Goal: Check status: Check status

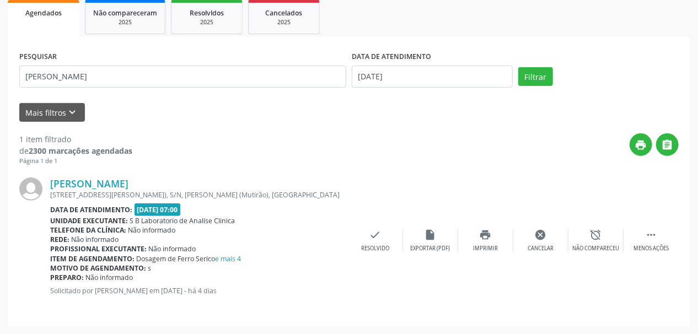
scroll to position [165, 0]
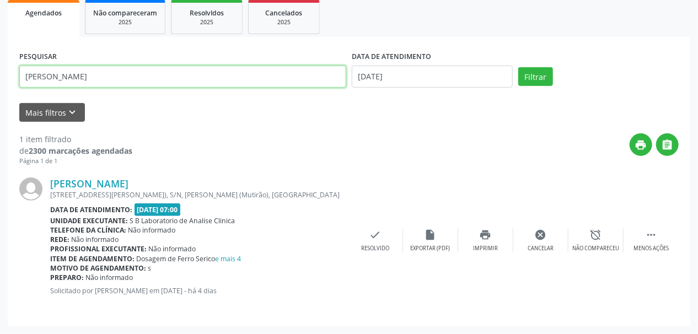
drag, startPoint x: 174, startPoint y: 80, endPoint x: 104, endPoint y: 95, distance: 71.6
click at [0, 104] on div "Acompanhamento Acompanhe a situação das marcações correntes e finalizadas Relat…" at bounding box center [349, 115] width 698 height 438
paste input "[PERSON_NAME]"
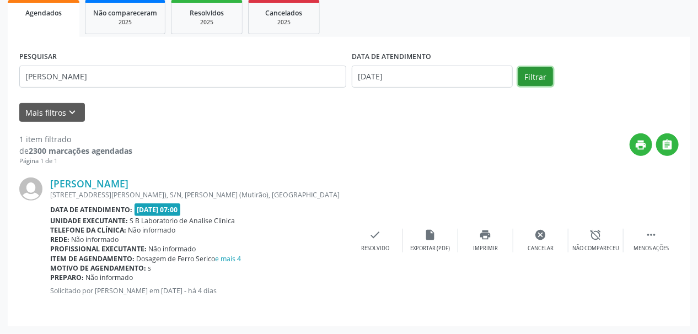
click at [538, 78] on button "Filtrar" at bounding box center [535, 76] width 35 height 19
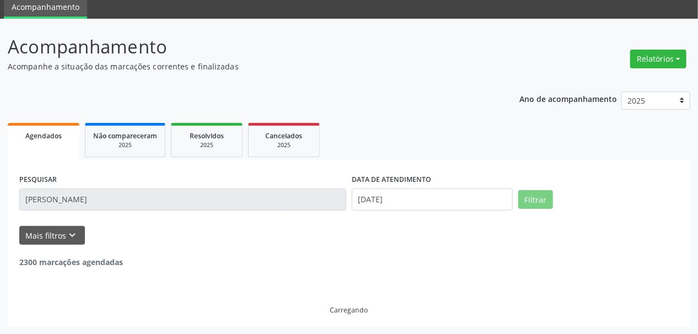
scroll to position [7, 0]
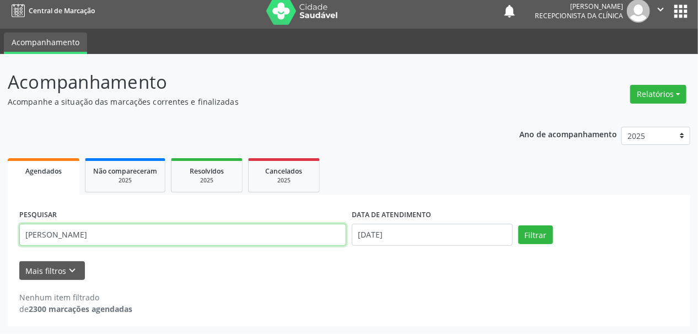
drag, startPoint x: 77, startPoint y: 234, endPoint x: 320, endPoint y: 242, distance: 243.2
click at [320, 242] on input "[PERSON_NAME]" at bounding box center [182, 235] width 327 height 22
click at [518, 225] on button "Filtrar" at bounding box center [535, 234] width 35 height 19
click at [94, 234] on input "CICERO [GEOGRAPHIC_DATA]" at bounding box center [182, 235] width 327 height 22
drag, startPoint x: 95, startPoint y: 234, endPoint x: 0, endPoint y: 240, distance: 95.0
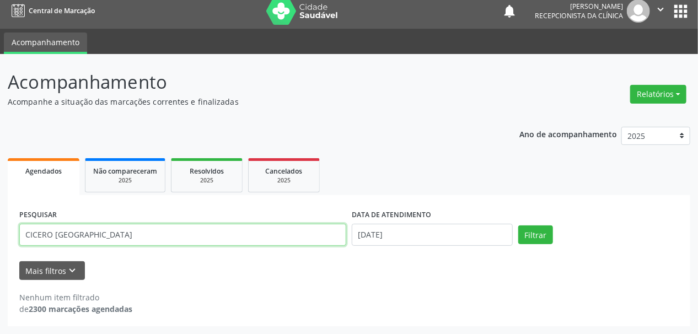
click at [0, 240] on div "Acompanhamento Acompanhe a situação das marcações correntes e finalizadas Relat…" at bounding box center [349, 194] width 698 height 280
paste input "[PERSON_NAME]"
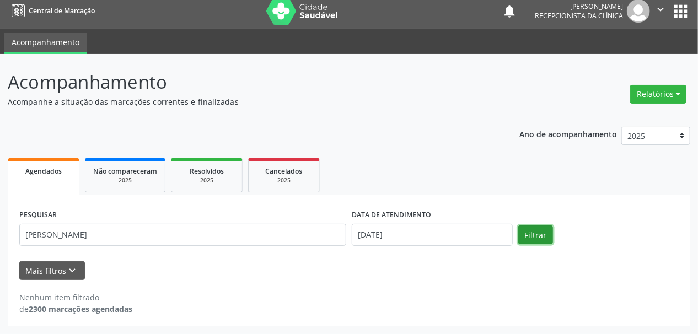
click at [530, 229] on button "Filtrar" at bounding box center [535, 234] width 35 height 19
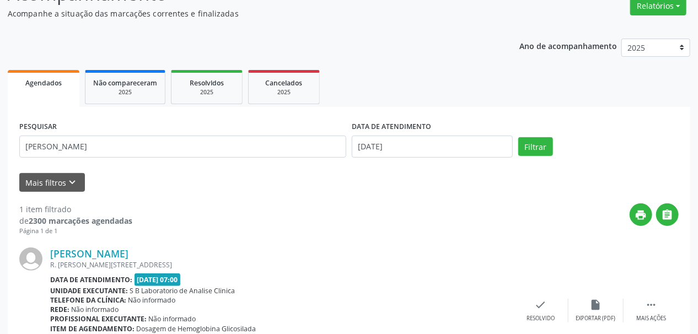
scroll to position [165, 0]
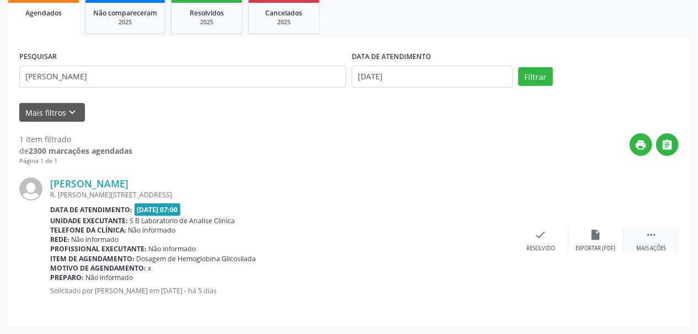
click at [646, 250] on div "Mais ações" at bounding box center [651, 249] width 30 height 8
click at [486, 240] on icon "print" at bounding box center [486, 235] width 12 height 12
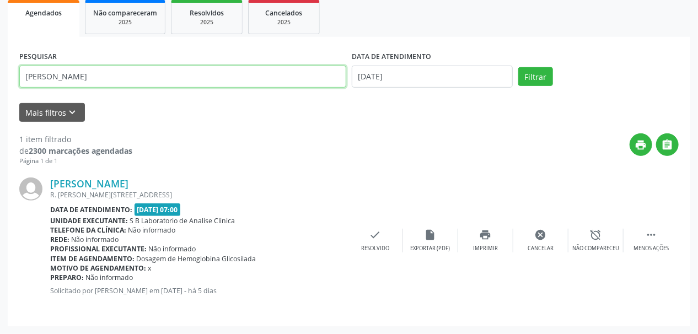
drag, startPoint x: 130, startPoint y: 73, endPoint x: 0, endPoint y: 78, distance: 130.2
click at [0, 78] on div "Acompanhamento Acompanhe a situação das marcações correntes e finalizadas Relat…" at bounding box center [349, 115] width 698 height 438
paste input "[PERSON_NAME]"
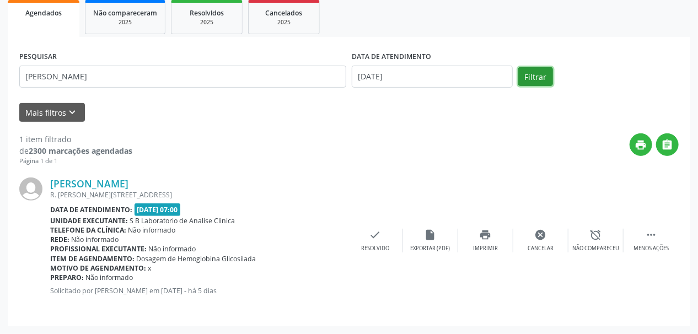
click at [537, 73] on button "Filtrar" at bounding box center [535, 76] width 35 height 19
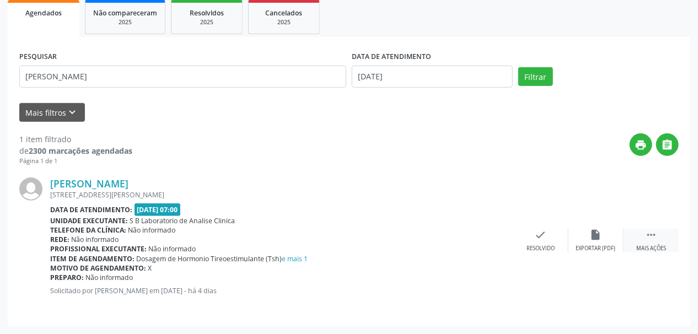
click at [647, 238] on icon "" at bounding box center [651, 235] width 12 height 12
click at [488, 234] on icon "print" at bounding box center [486, 235] width 12 height 12
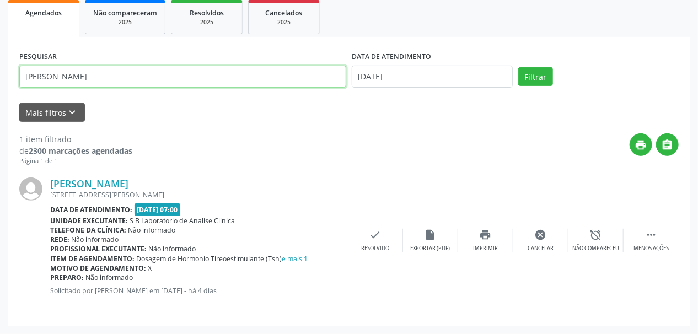
drag, startPoint x: 208, startPoint y: 80, endPoint x: 0, endPoint y: 85, distance: 207.9
click at [0, 85] on div "Acompanhamento Acompanhe a situação das marcações correntes e finalizadas Relat…" at bounding box center [349, 115] width 698 height 438
paste input "[PERSON_NAME]"
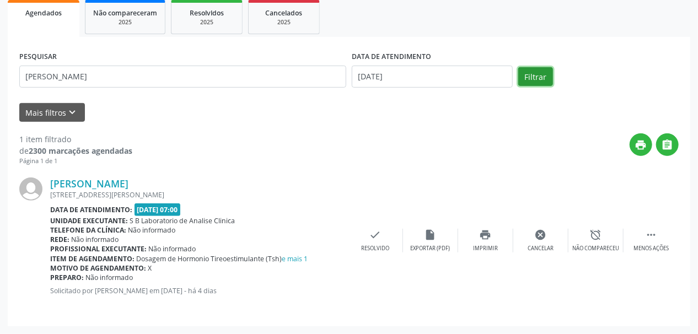
click at [531, 78] on button "Filtrar" at bounding box center [535, 76] width 35 height 19
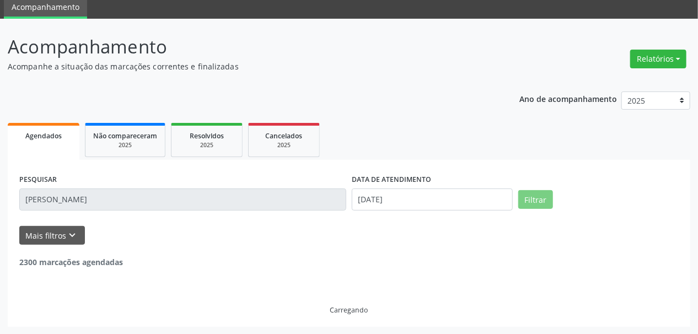
scroll to position [7, 0]
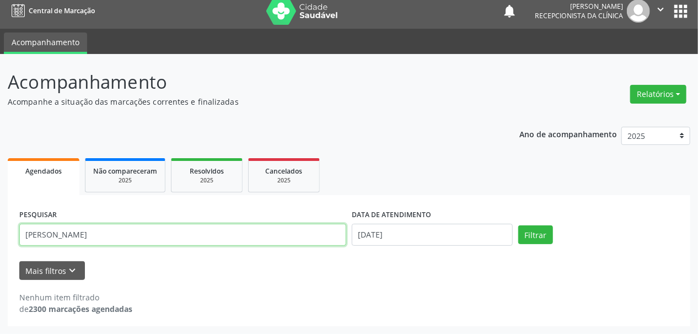
click at [50, 229] on input "[PERSON_NAME]" at bounding box center [182, 235] width 327 height 22
click at [518, 225] on button "Filtrar" at bounding box center [535, 234] width 35 height 19
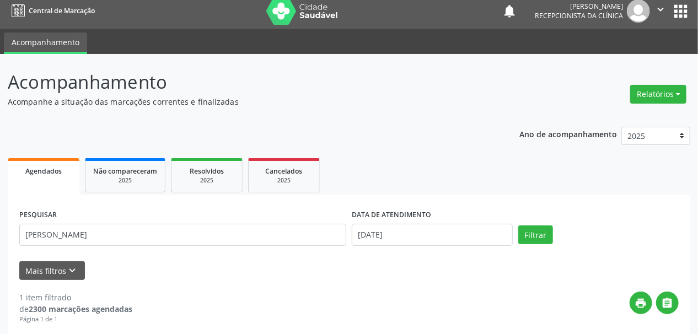
scroll to position [95, 0]
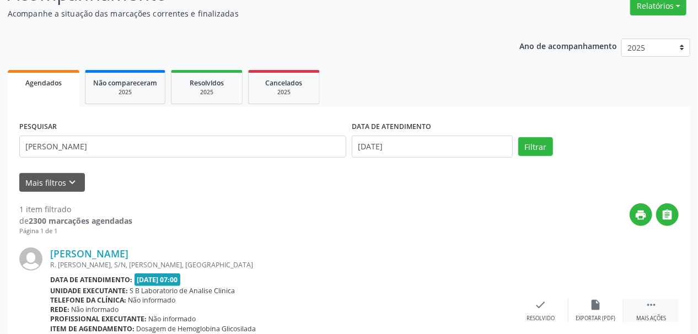
click at [674, 317] on div " Mais ações" at bounding box center [650, 311] width 55 height 24
click at [494, 305] on div "print Imprimir" at bounding box center [485, 311] width 55 height 24
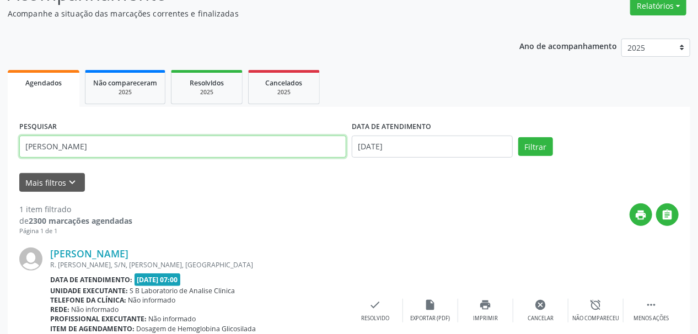
drag, startPoint x: 150, startPoint y: 144, endPoint x: 0, endPoint y: 139, distance: 150.6
click at [0, 139] on div "Acompanhamento Acompanhe a situação das marcações correntes e finalizadas Relat…" at bounding box center [349, 185] width 698 height 438
paste input "LEIDE FERREIRA DOS SANT"
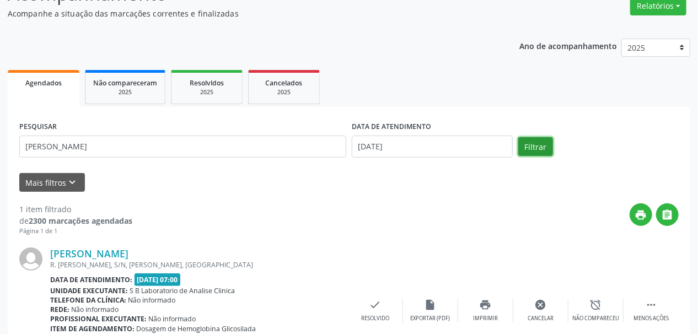
click at [529, 146] on button "Filtrar" at bounding box center [535, 146] width 35 height 19
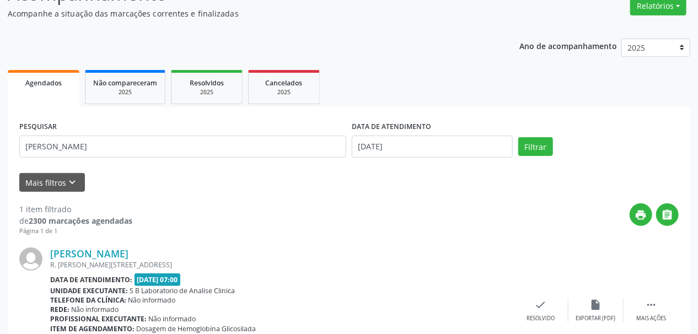
scroll to position [165, 0]
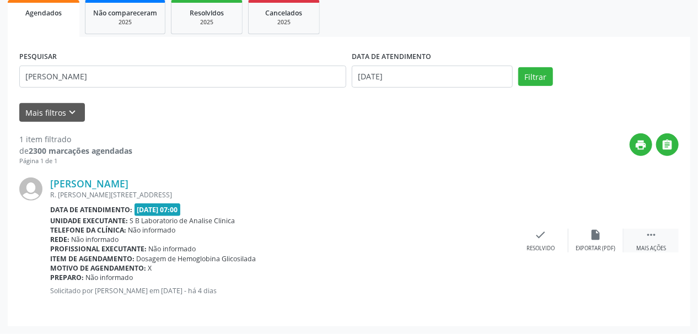
click at [652, 243] on div " Mais ações" at bounding box center [650, 241] width 55 height 24
click at [488, 236] on icon "print" at bounding box center [486, 235] width 12 height 12
click at [483, 238] on icon "print" at bounding box center [486, 235] width 12 height 12
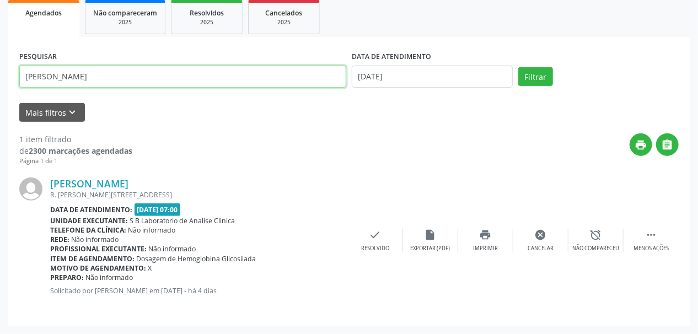
drag, startPoint x: 168, startPoint y: 78, endPoint x: 0, endPoint y: 93, distance: 168.8
click at [0, 93] on div "Acompanhamento Acompanhe a situação das marcações correntes e finalizadas Relat…" at bounding box center [349, 115] width 698 height 438
paste input "[PERSON_NAME]"
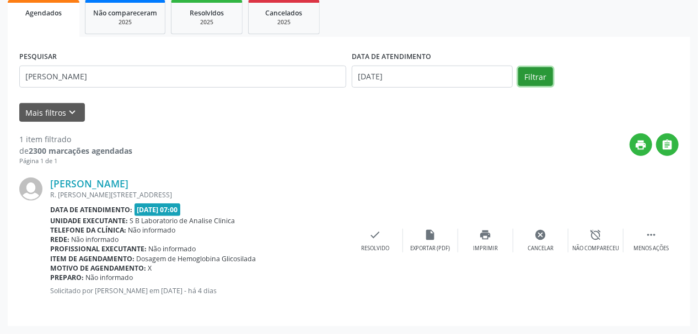
click at [534, 74] on button "Filtrar" at bounding box center [535, 76] width 35 height 19
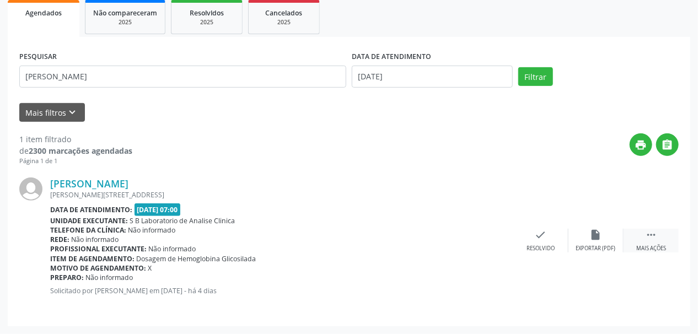
click at [650, 231] on icon "" at bounding box center [651, 235] width 12 height 12
click at [490, 238] on icon "print" at bounding box center [486, 235] width 12 height 12
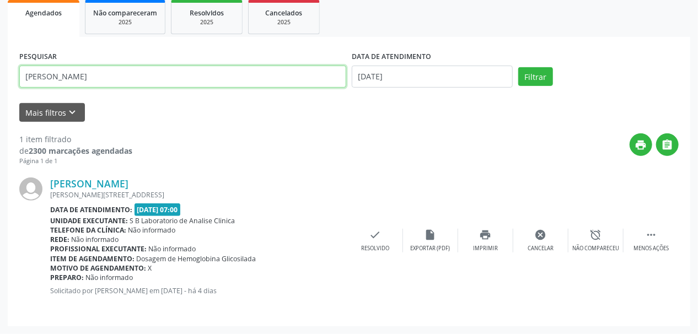
drag, startPoint x: 148, startPoint y: 76, endPoint x: 0, endPoint y: 67, distance: 148.0
click at [0, 67] on div "Acompanhamento Acompanhe a situação das marcações correntes e finalizadas Relat…" at bounding box center [349, 115] width 698 height 438
paste input "[PERSON_NAME]"
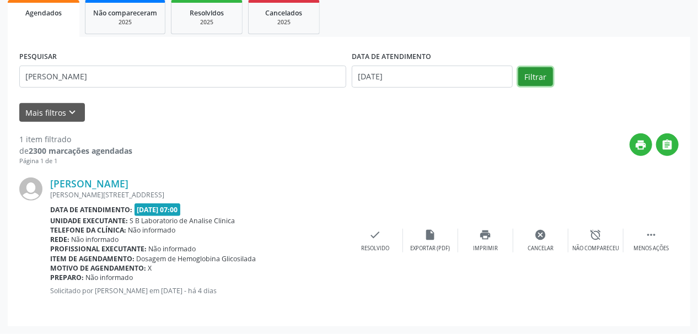
click at [535, 79] on button "Filtrar" at bounding box center [535, 76] width 35 height 19
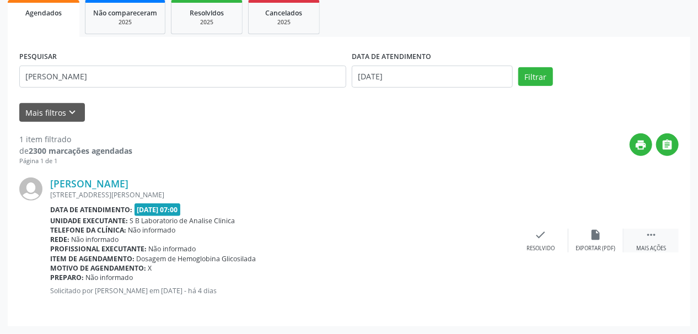
click at [645, 236] on icon "" at bounding box center [651, 235] width 12 height 12
click at [496, 237] on div "print Imprimir" at bounding box center [485, 241] width 55 height 24
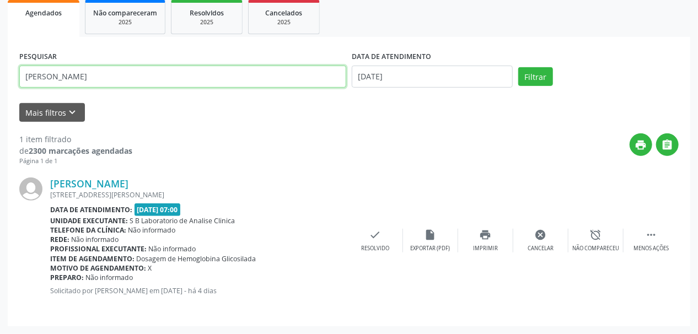
drag, startPoint x: 186, startPoint y: 79, endPoint x: 0, endPoint y: 99, distance: 187.4
click at [0, 99] on div "Acompanhamento Acompanhe a situação das marcações correntes e finalizadas Relat…" at bounding box center [349, 115] width 698 height 438
paste input "ROZINEIDE [PERSON_NAME]"
type input "ROZINEIDE [PERSON_NAME]"
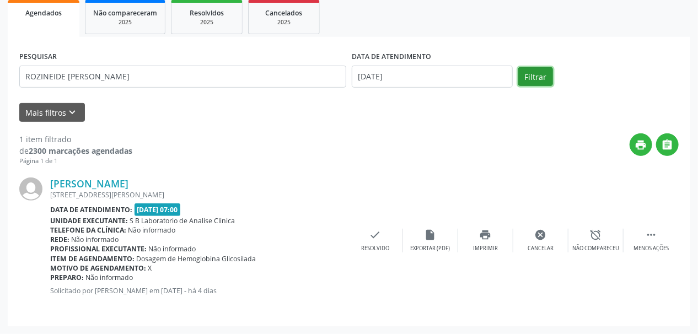
click at [534, 74] on button "Filtrar" at bounding box center [535, 76] width 35 height 19
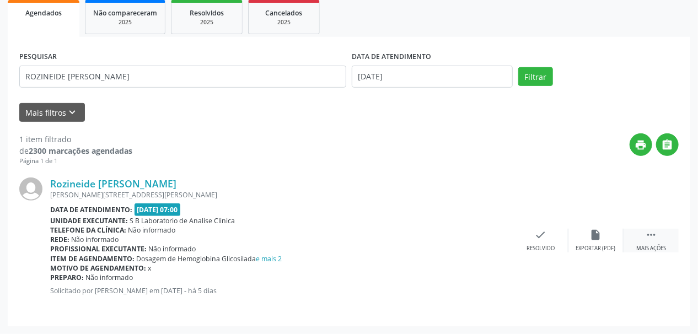
click at [647, 240] on icon "" at bounding box center [651, 235] width 12 height 12
click at [480, 238] on icon "print" at bounding box center [486, 235] width 12 height 12
